Goal: Task Accomplishment & Management: Use online tool/utility

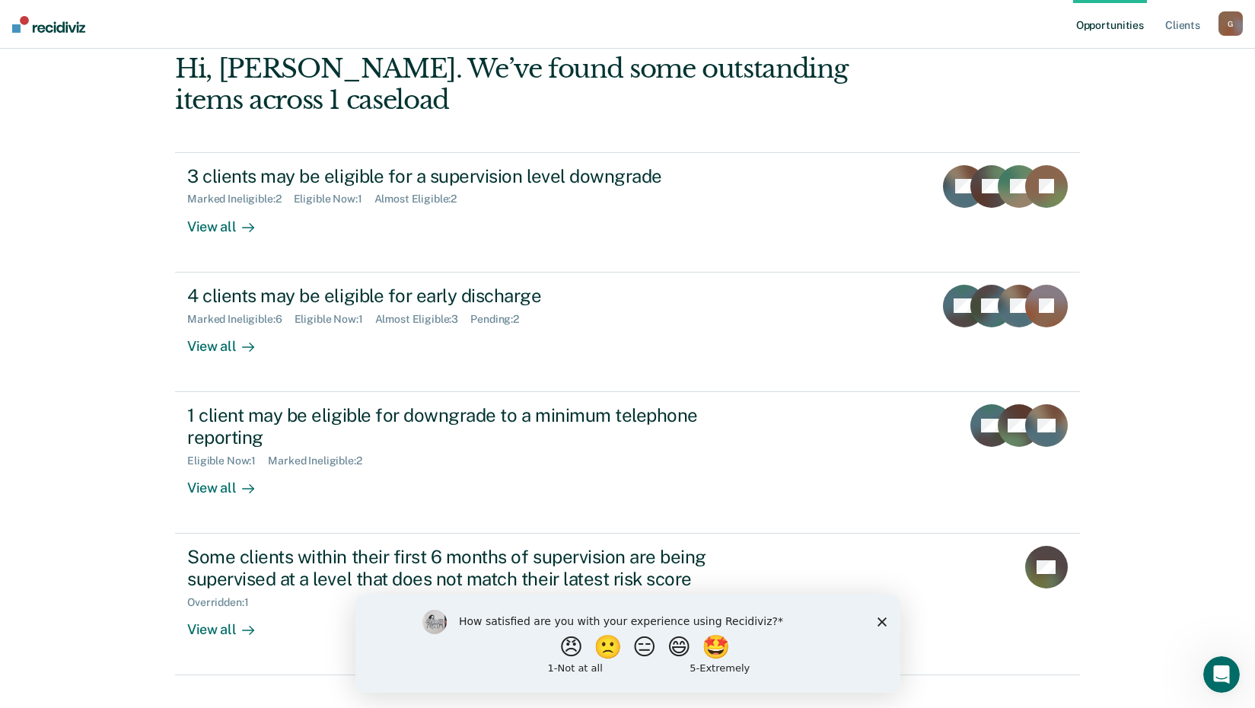
scroll to position [104, 0]
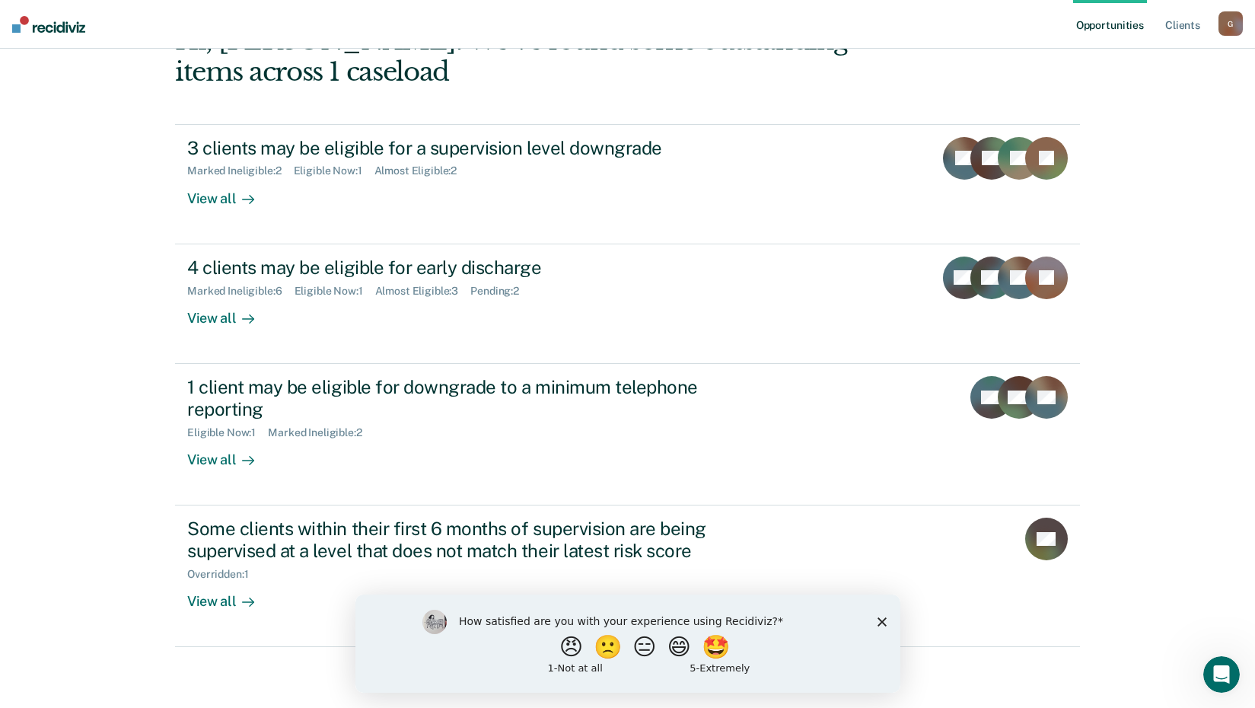
click at [883, 622] on polygon "Close survey" at bounding box center [881, 620] width 9 height 9
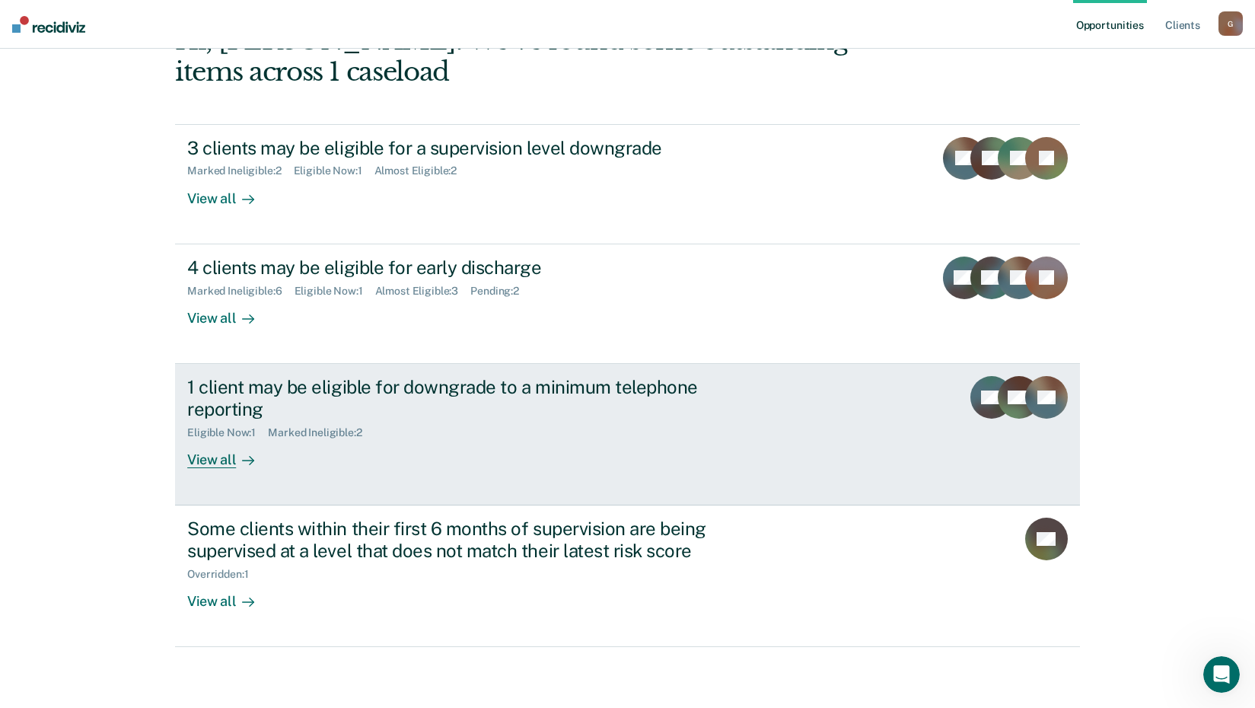
click at [232, 404] on div "1 client may be eligible for downgrade to a minimum telephone reporting" at bounding box center [454, 398] width 534 height 44
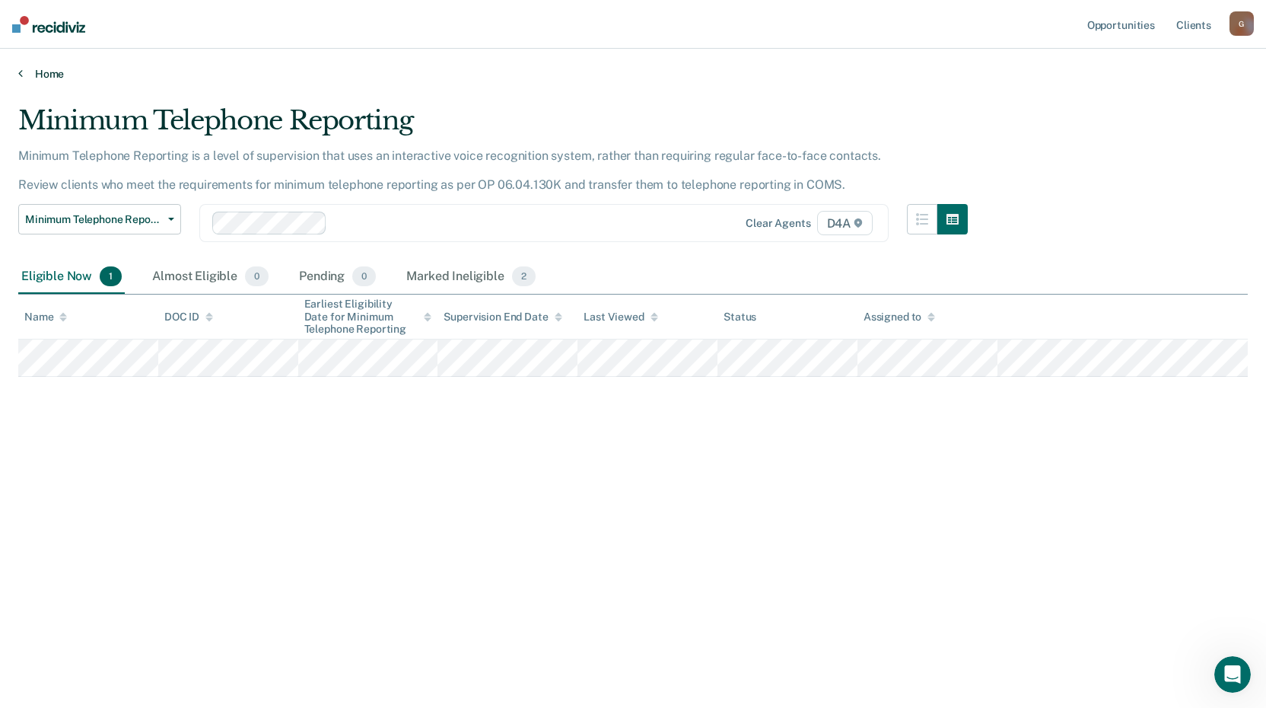
click at [53, 78] on link "Home" at bounding box center [633, 74] width 1230 height 14
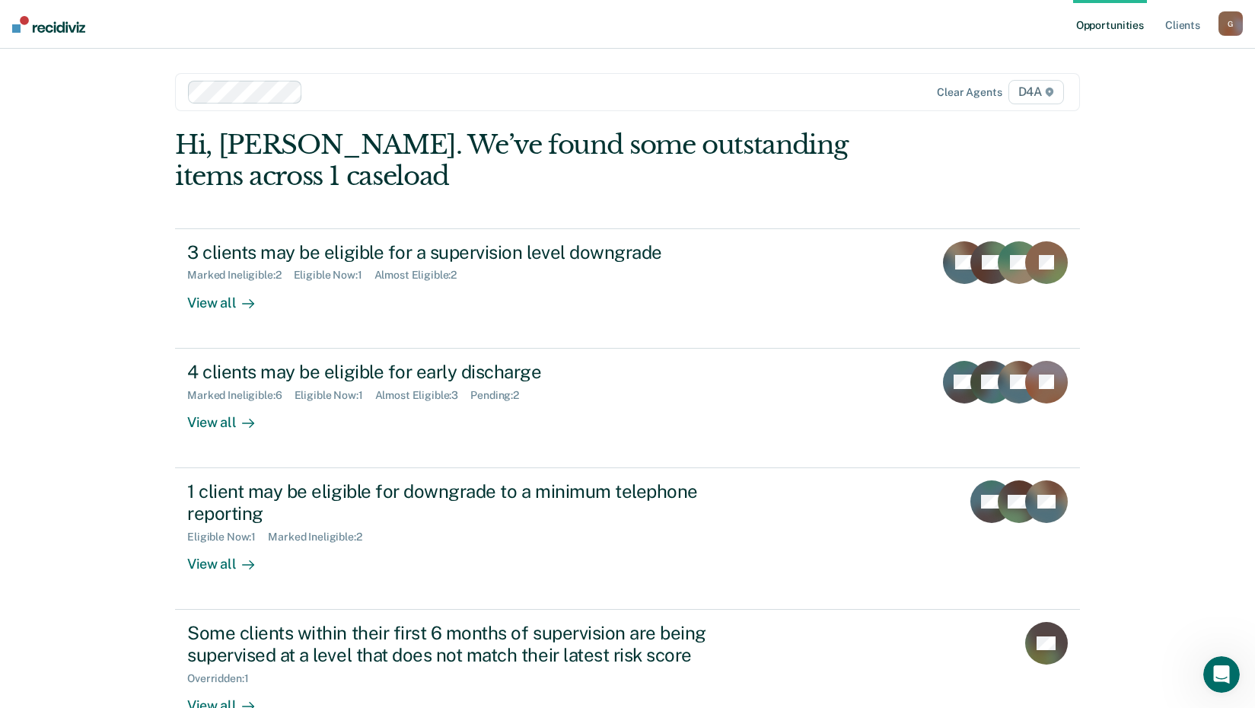
click at [90, 432] on div "Opportunities Client s [EMAIL_ADDRESS][US_STATE][DOMAIN_NAME] G Profile How it …" at bounding box center [627, 406] width 1255 height 812
